Goal: Find specific page/section: Find specific page/section

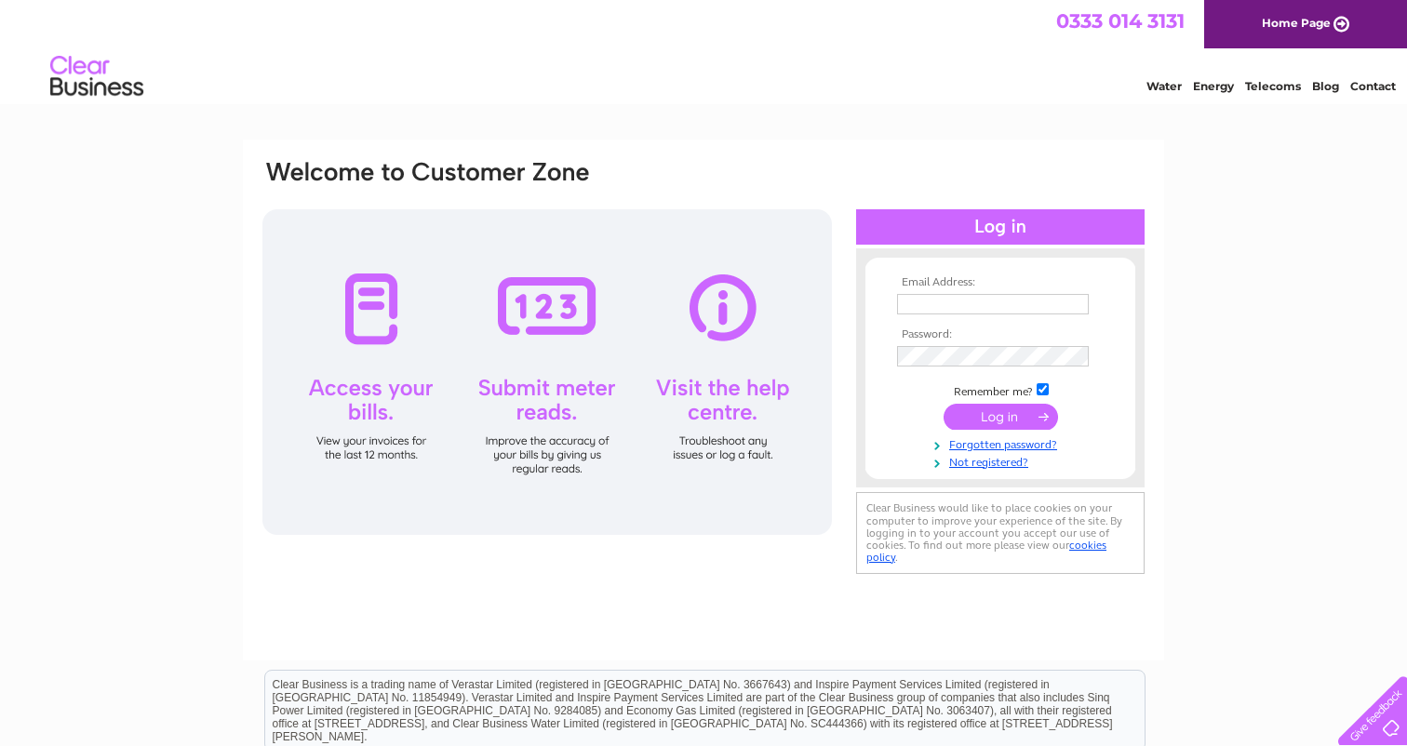
type input "info@SYMPOSIUM.coffee"
click at [1008, 419] on input "submit" at bounding box center [1000, 419] width 114 height 26
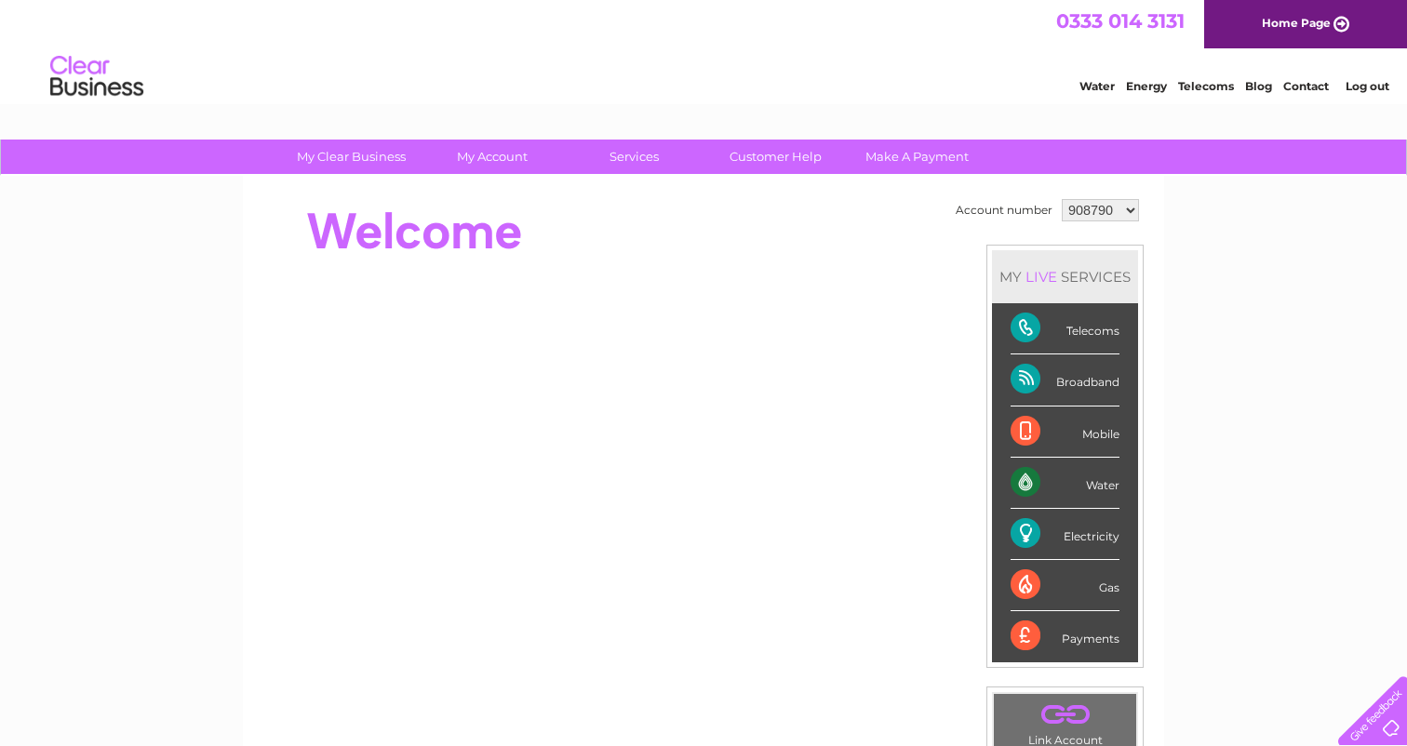
click at [1128, 212] on select "908790 944353 944360 944364 1103545 1124454 1144392 1145478" at bounding box center [1099, 210] width 77 height 22
select select "1145478"
click at [1061, 199] on select "908790 944353 944360 944364 1103545 1124454 1144392 1145478" at bounding box center [1099, 210] width 77 height 22
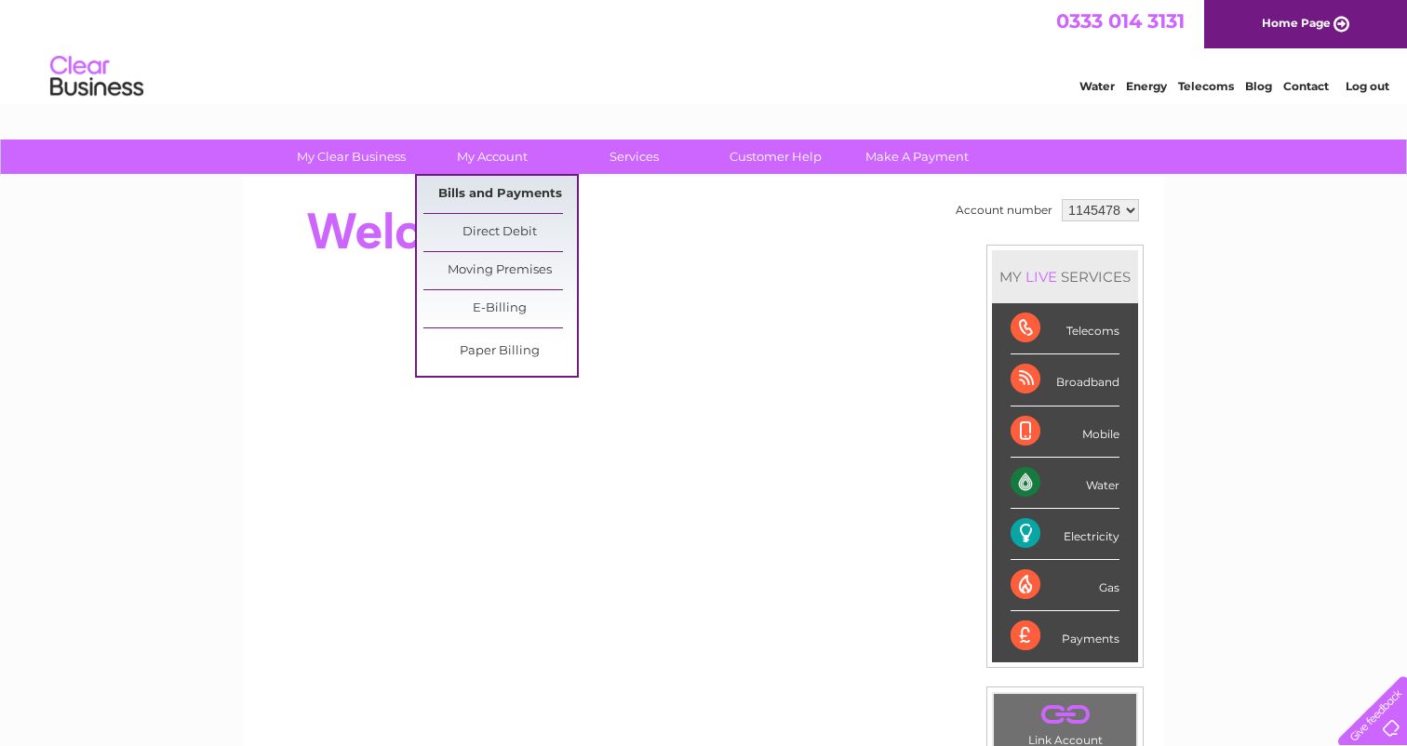
click at [484, 198] on link "Bills and Payments" at bounding box center [499, 194] width 153 height 37
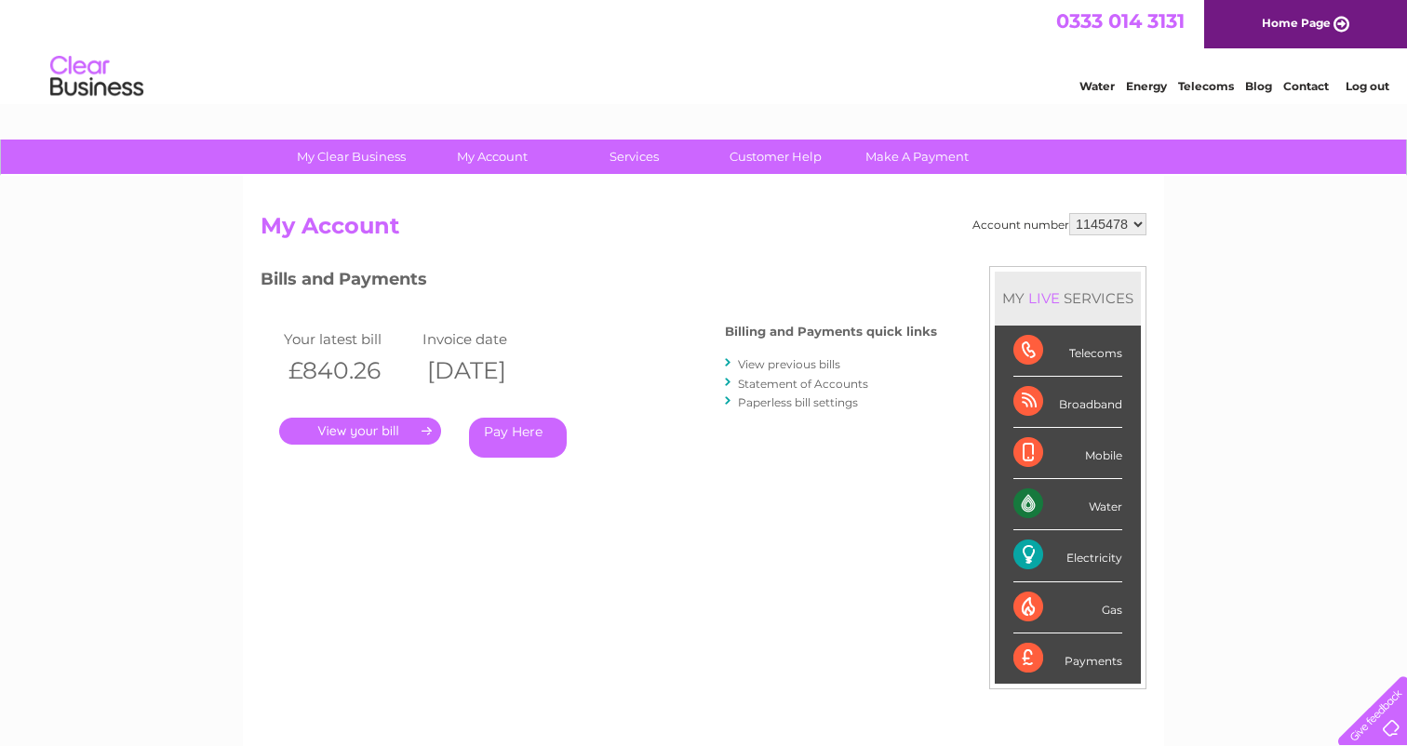
click at [405, 430] on link "." at bounding box center [360, 431] width 162 height 27
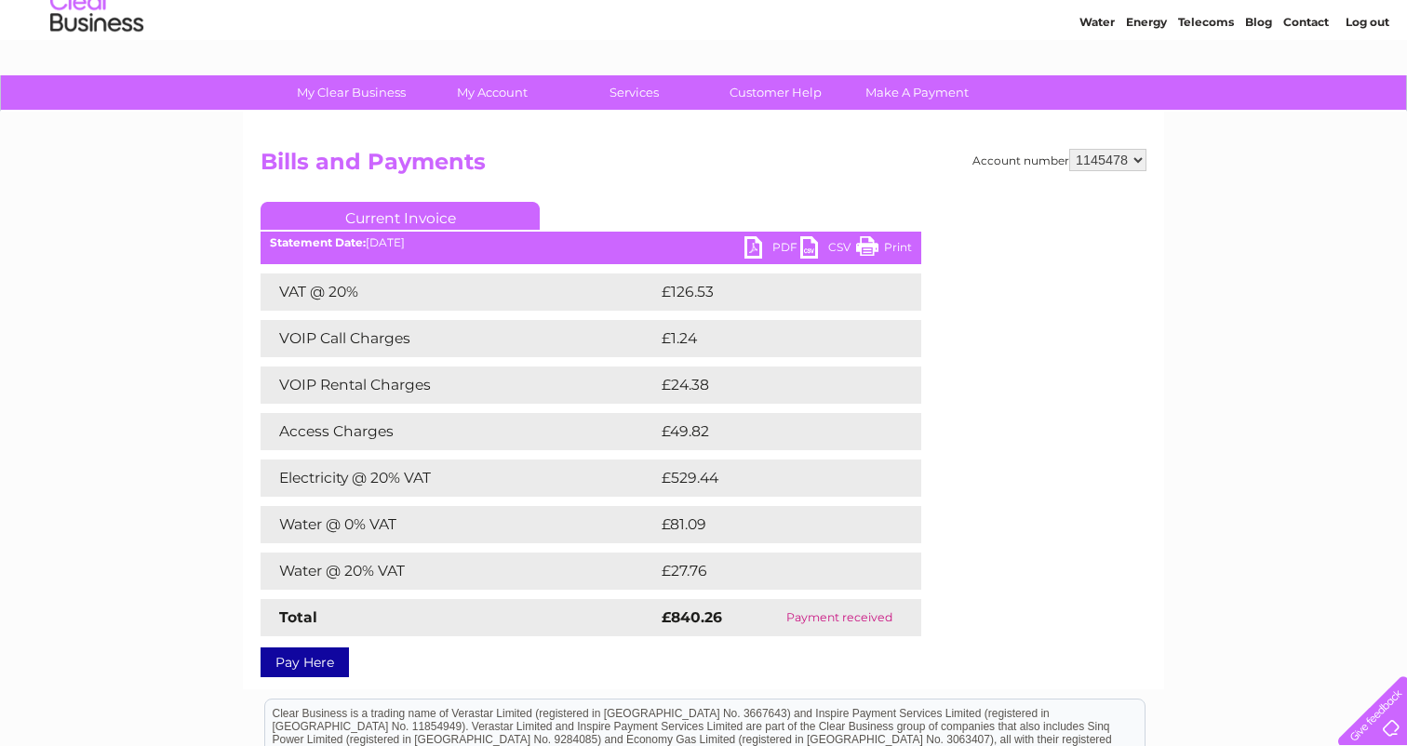
scroll to position [81, 0]
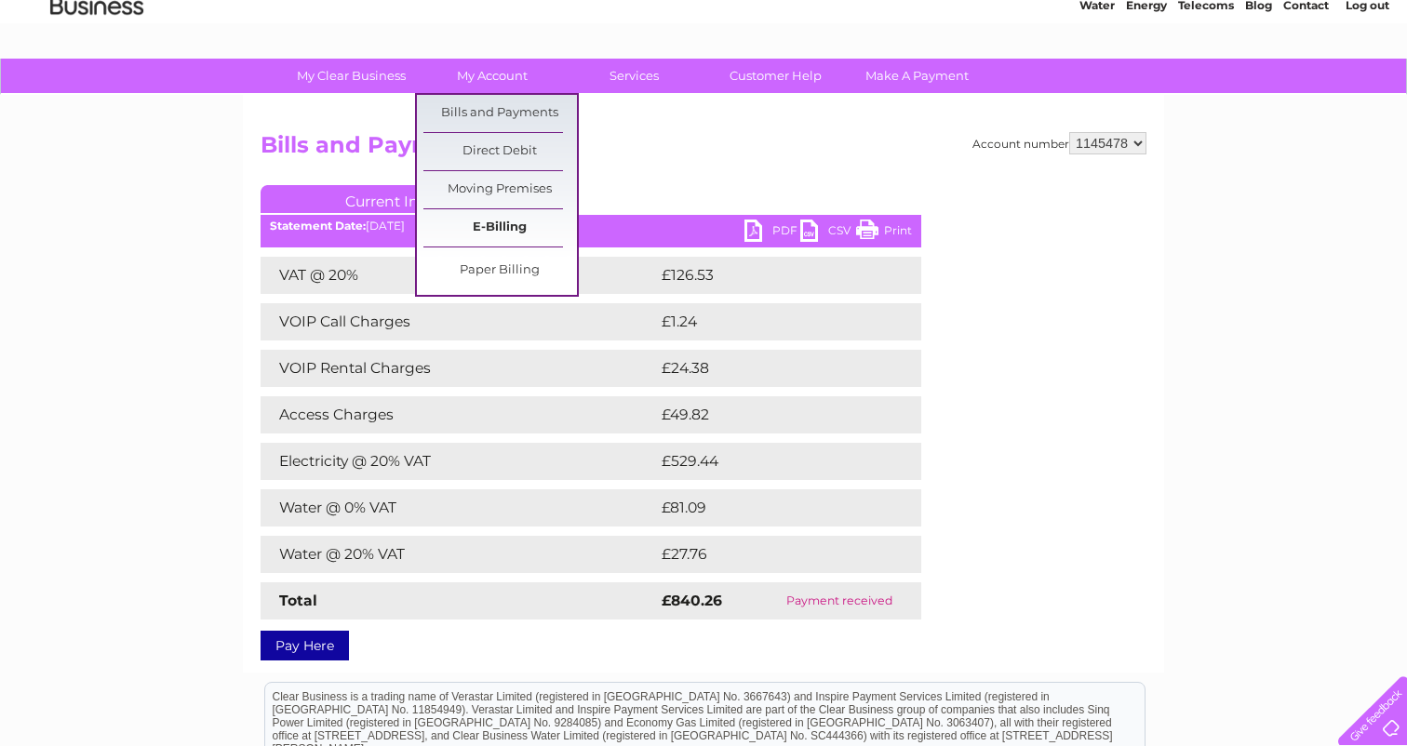
click at [491, 228] on link "E-Billing" at bounding box center [499, 227] width 153 height 37
click at [500, 221] on link "E-Billing" at bounding box center [499, 227] width 153 height 37
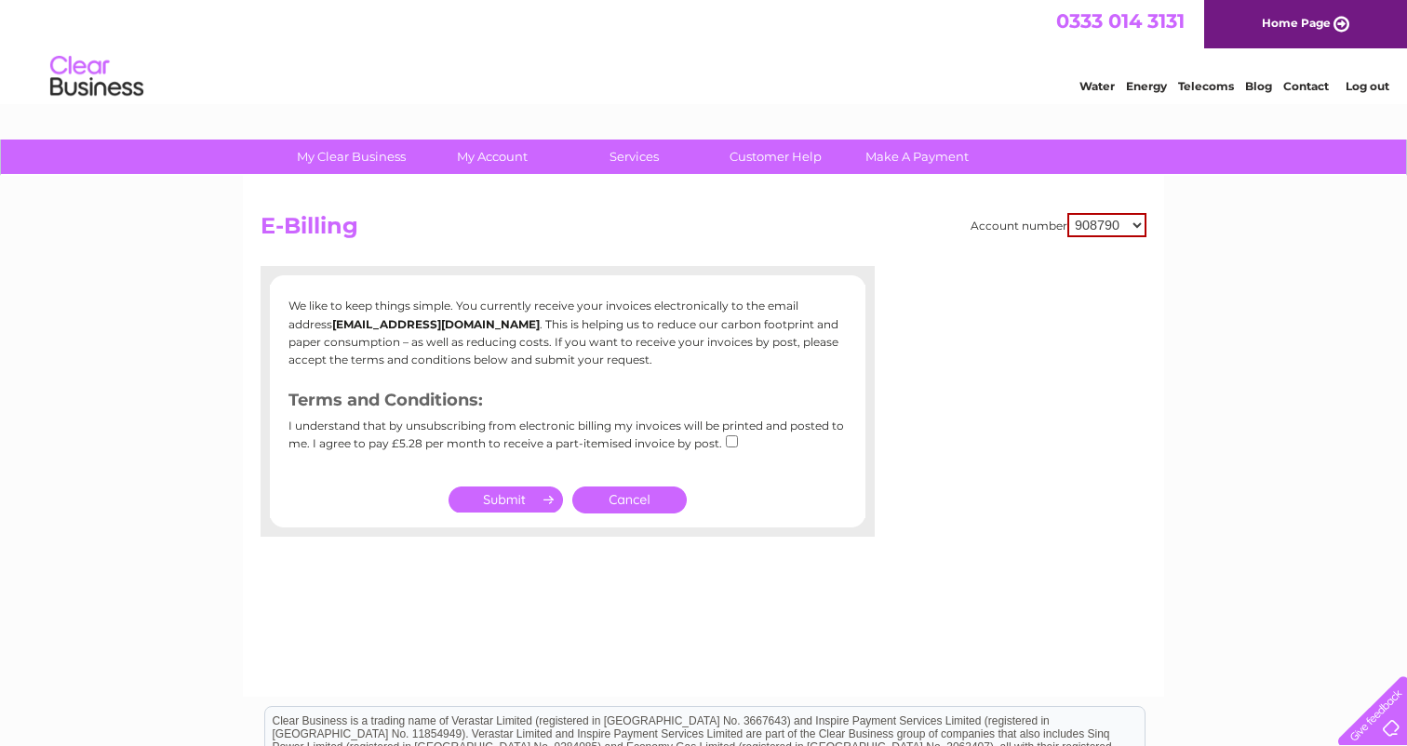
click at [1129, 219] on select "908790 944353 944360 944364 1103545 1124454 1144392 1145478" at bounding box center [1106, 225] width 79 height 24
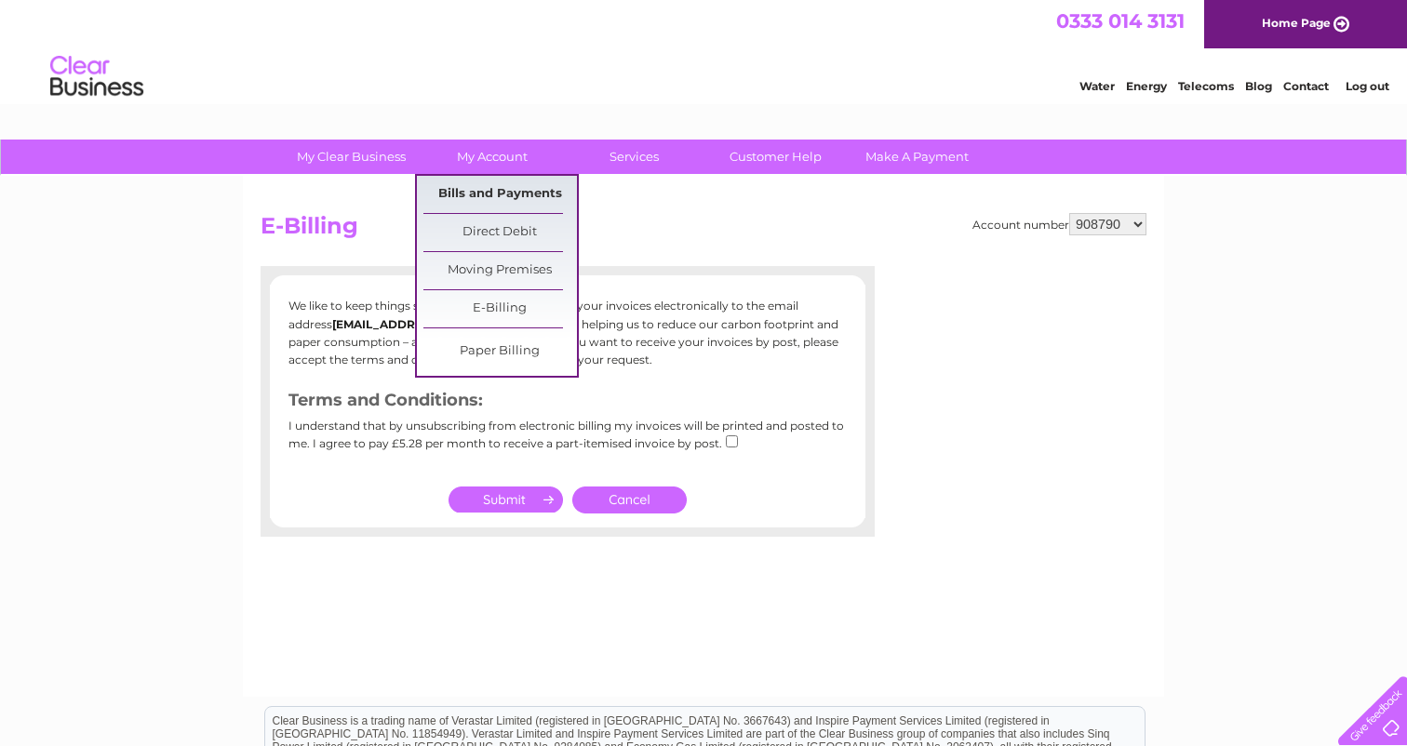
click at [489, 195] on link "Bills and Payments" at bounding box center [499, 194] width 153 height 37
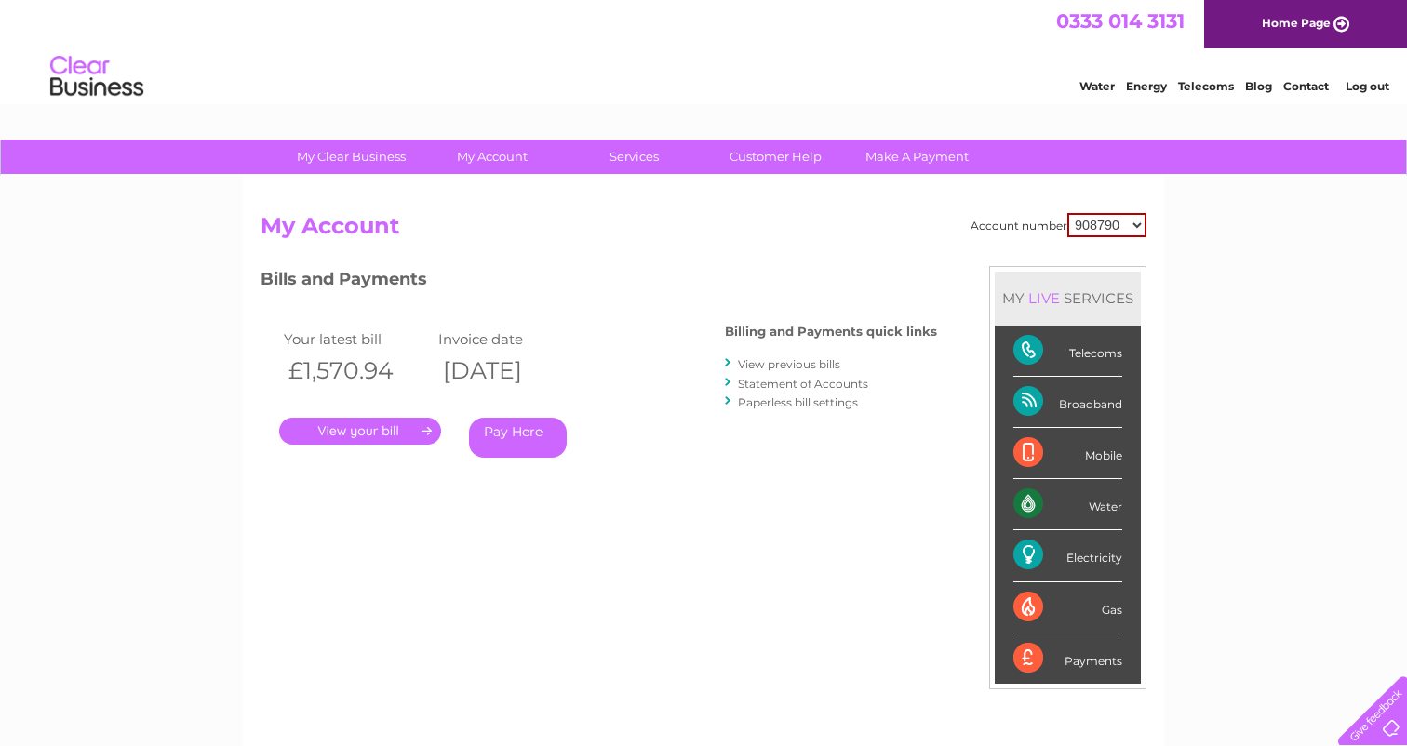
click at [401, 434] on link "." at bounding box center [360, 431] width 162 height 27
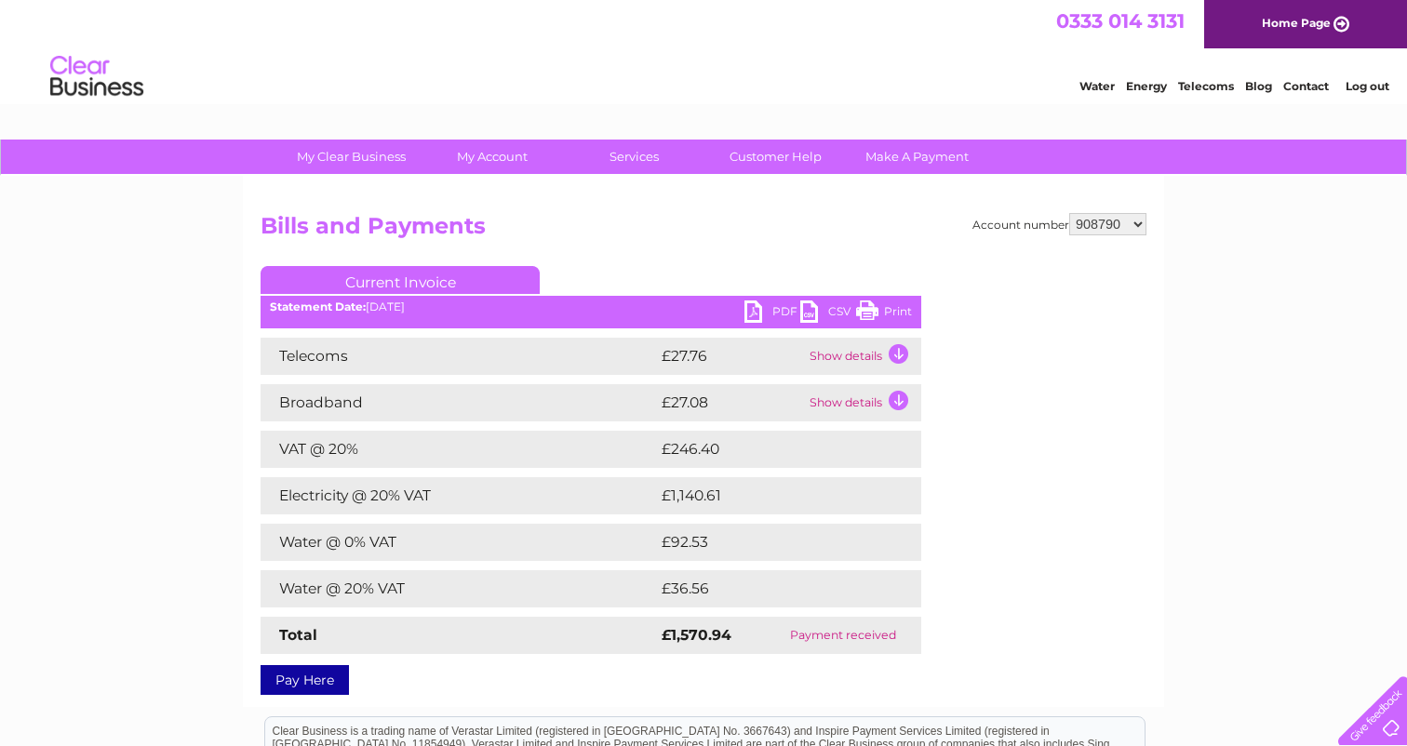
click at [1132, 230] on select "908790 944353 944360 944364 1103545 1124454 1144392 1145478" at bounding box center [1107, 224] width 77 height 22
select select "1145478"
click at [1071, 213] on select "908790 944353 944360 944364 1103545 1124454 1144392 1145478" at bounding box center [1107, 224] width 77 height 22
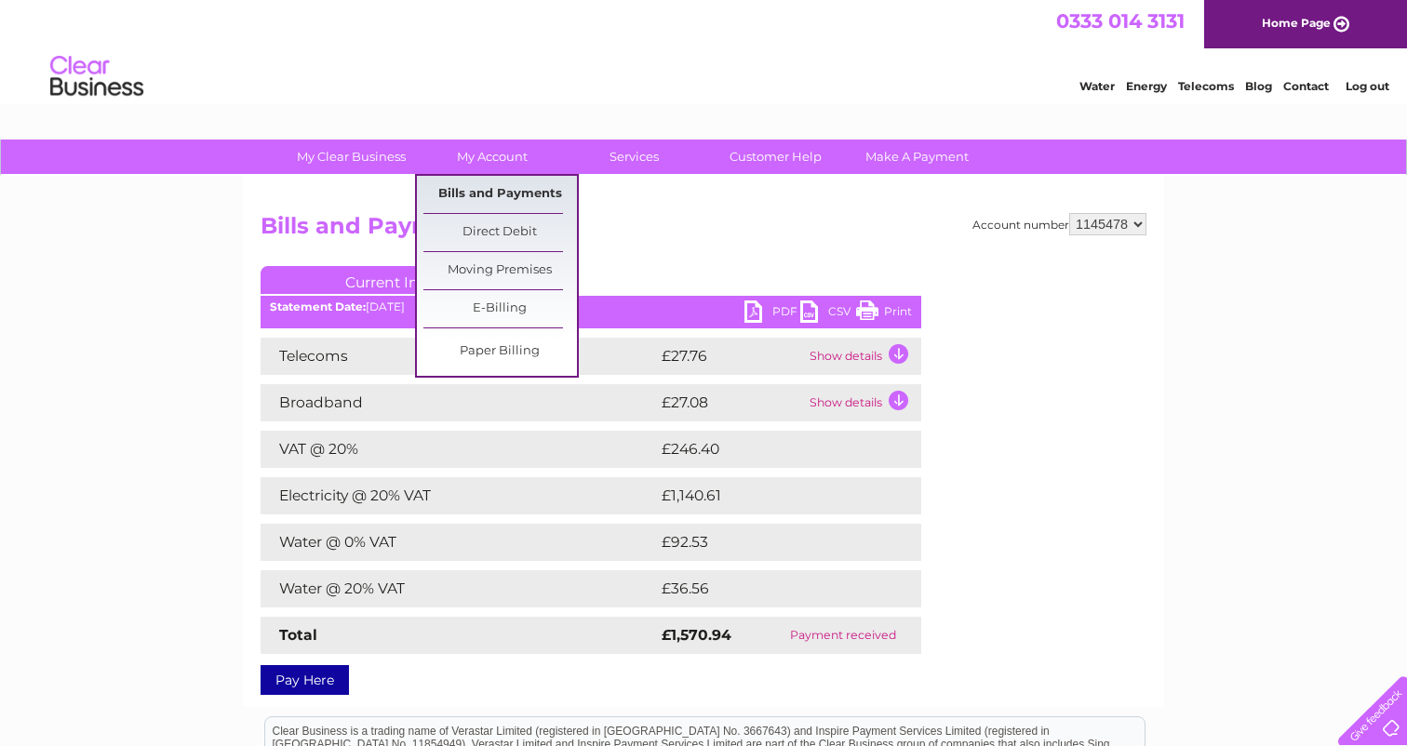
click at [487, 189] on link "Bills and Payments" at bounding box center [499, 194] width 153 height 37
